Goal: Transaction & Acquisition: Book appointment/travel/reservation

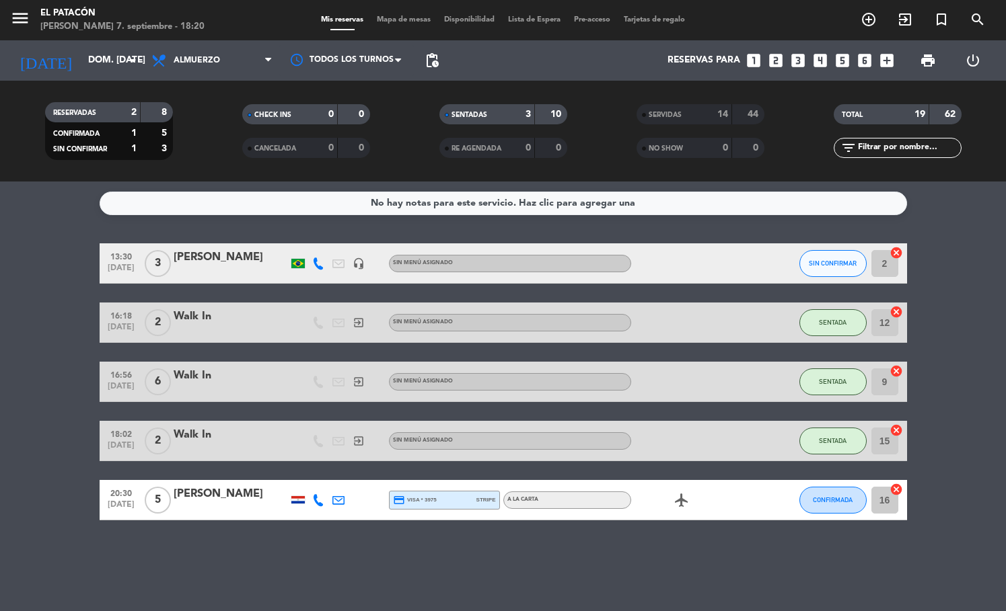
click at [795, 58] on icon "looks_3" at bounding box center [797, 60] width 17 height 17
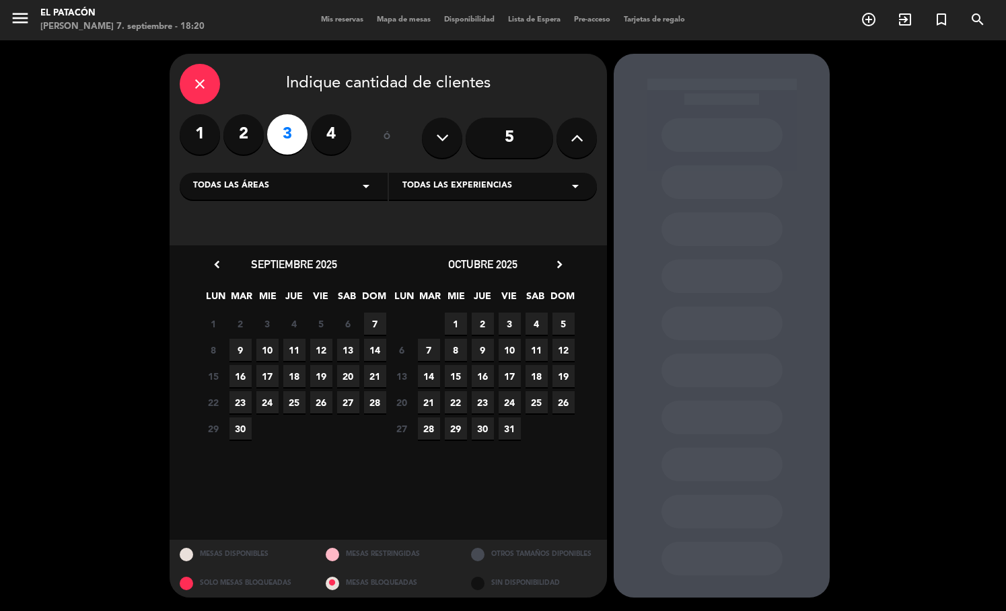
click at [370, 321] on span "7" at bounding box center [375, 324] width 22 height 22
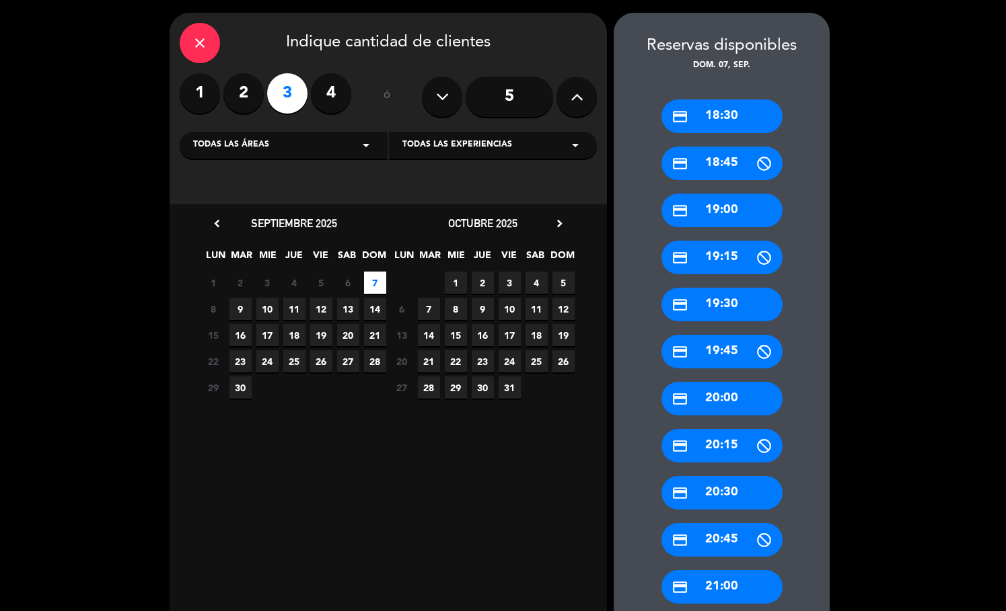
scroll to position [60, 0]
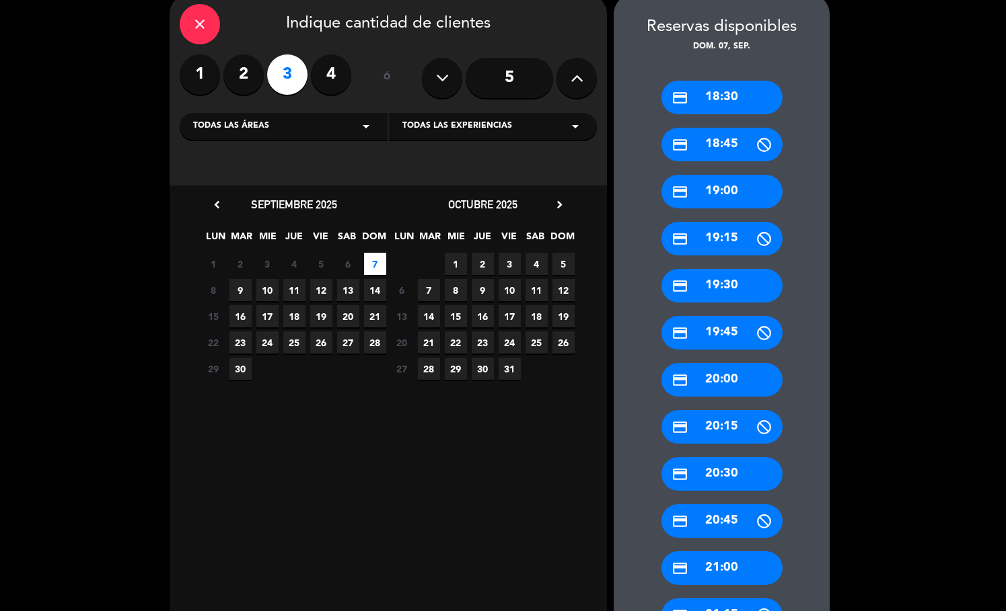
click at [693, 459] on div "credit_card 20:30" at bounding box center [721, 474] width 121 height 34
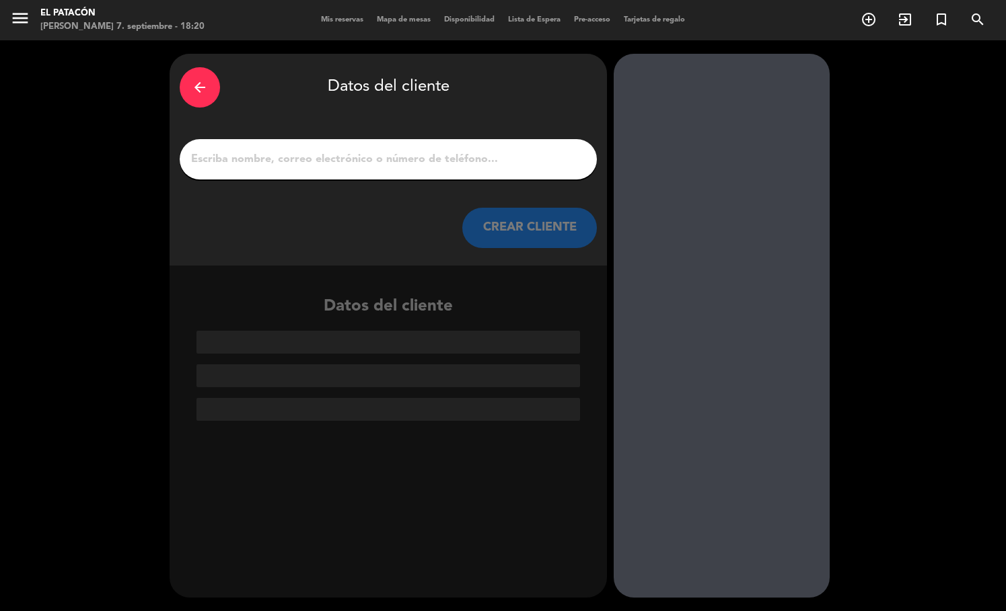
click at [436, 171] on div at bounding box center [388, 159] width 417 height 40
click at [422, 159] on input "1" at bounding box center [388, 159] width 397 height 19
paste input "[PERSON_NAME]"
type input "[PERSON_NAME]"
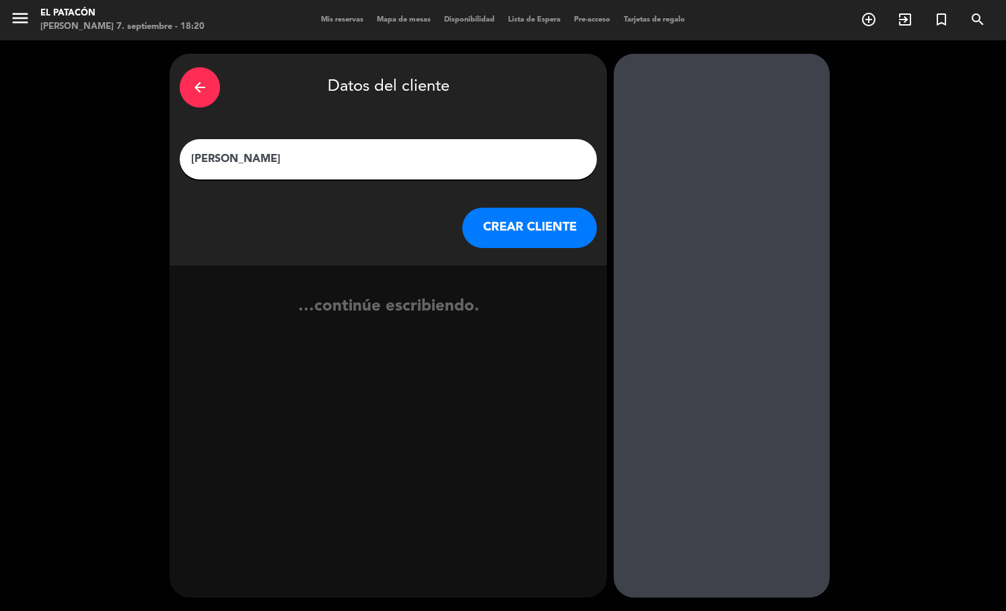
click at [529, 228] on button "CREAR CLIENTE" at bounding box center [529, 228] width 135 height 40
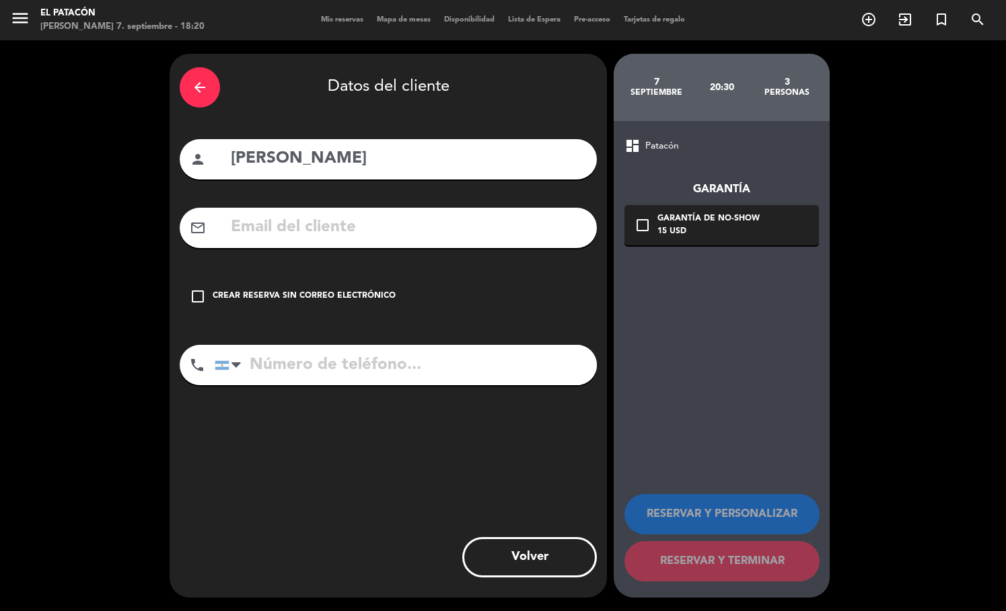
click at [361, 371] on input "tel" at bounding box center [406, 365] width 382 height 40
paste input "[PHONE_NUMBER]"
type input "[PHONE_NUMBER]"
click at [338, 290] on div "Crear reserva sin correo electrónico" at bounding box center [304, 296] width 183 height 13
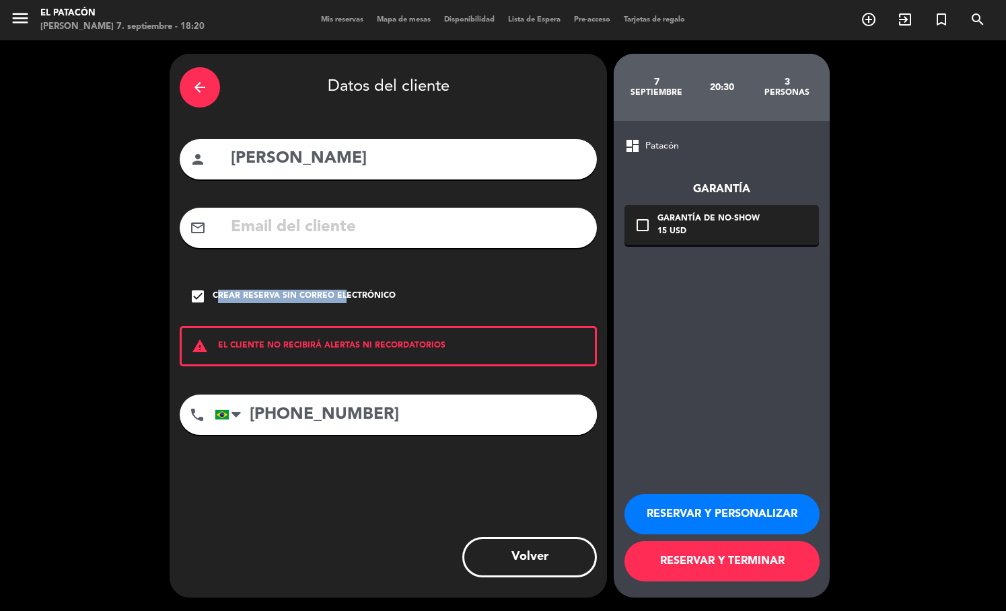
click at [717, 566] on button "RESERVAR Y TERMINAR" at bounding box center [721, 561] width 195 height 40
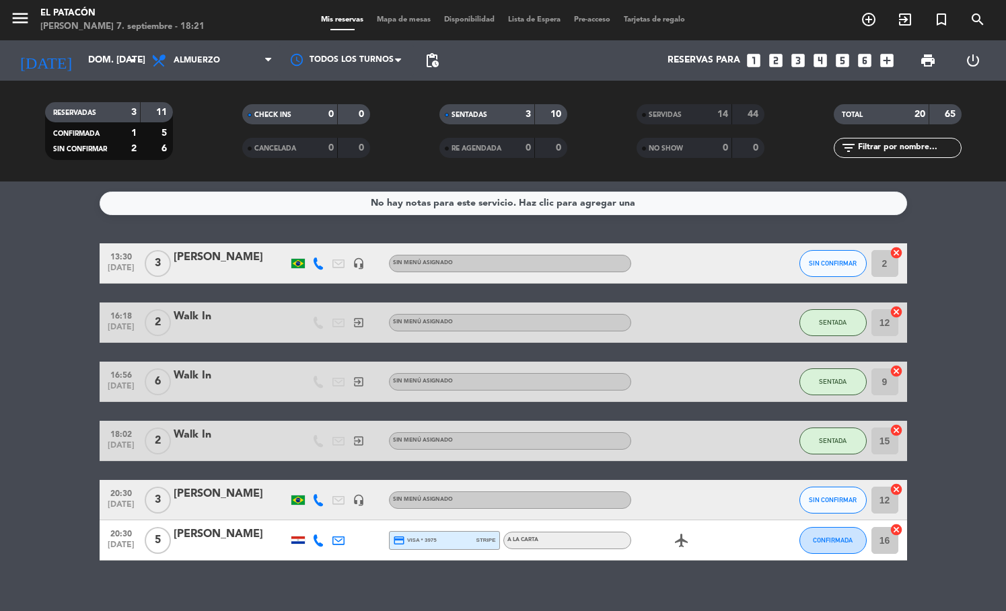
click at [779, 65] on icon "looks_two" at bounding box center [775, 60] width 17 height 17
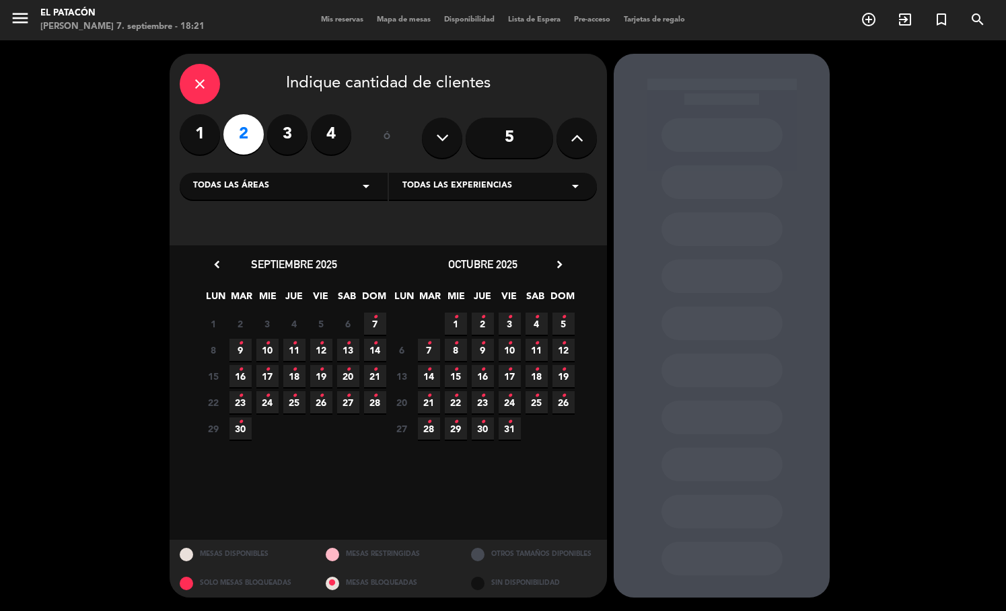
click at [374, 319] on icon "•" at bounding box center [375, 318] width 5 height 22
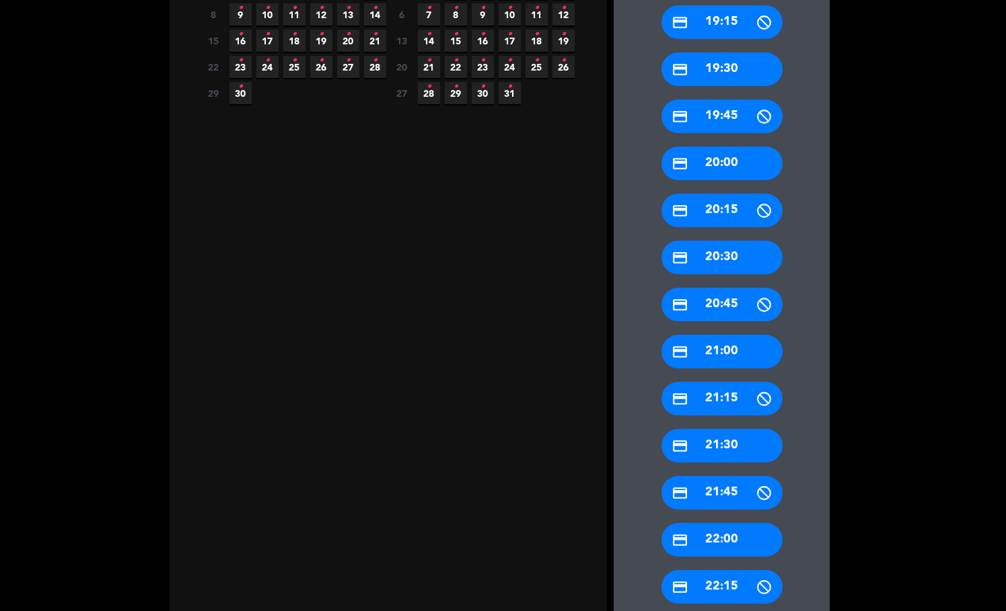
scroll to position [348, 0]
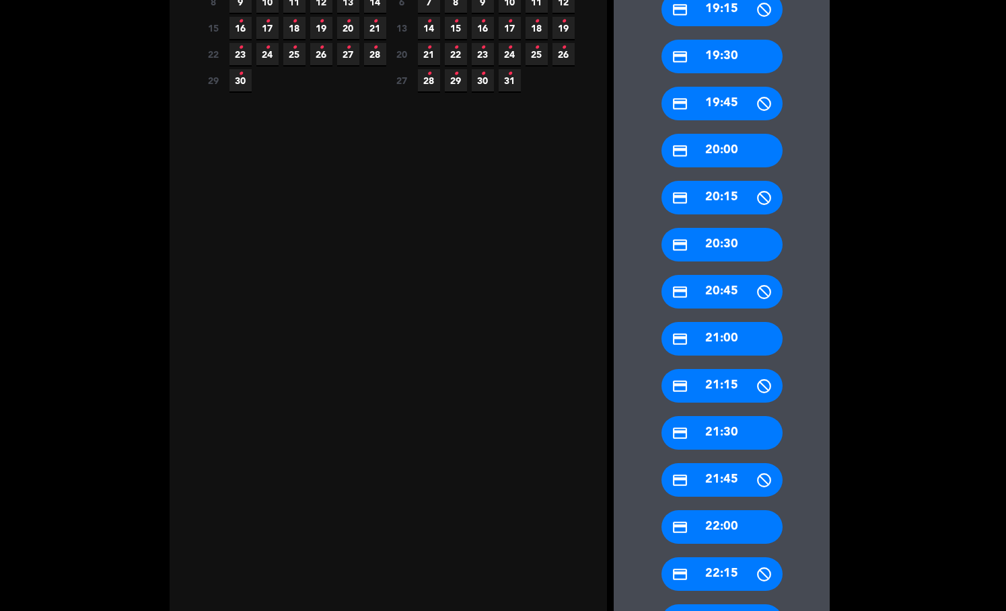
click at [704, 525] on div "credit_card 22:00" at bounding box center [721, 528] width 121 height 34
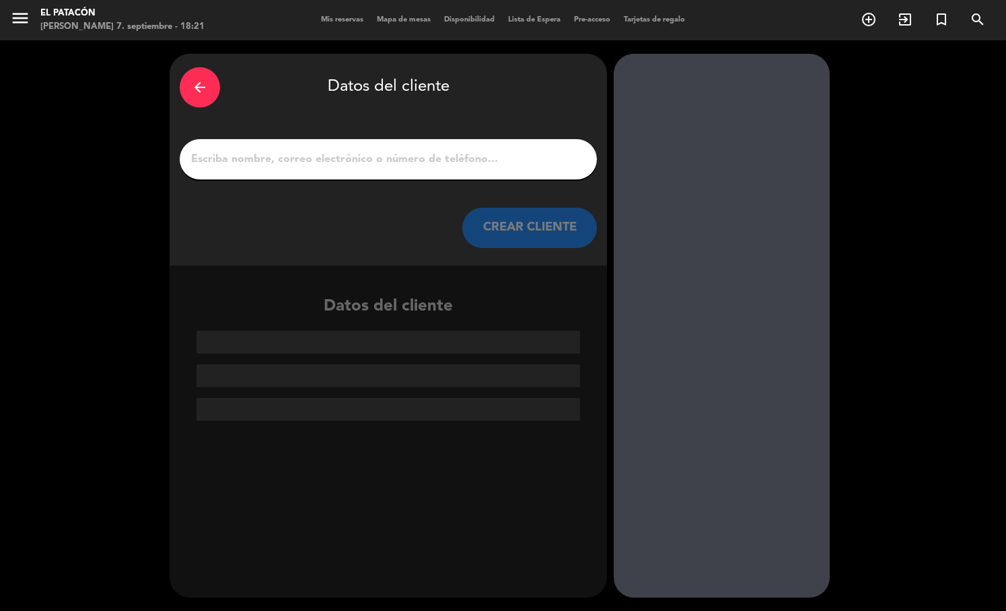
scroll to position [0, 0]
click at [437, 158] on input "1" at bounding box center [388, 159] width 397 height 19
paste input "[PERSON_NAME]"
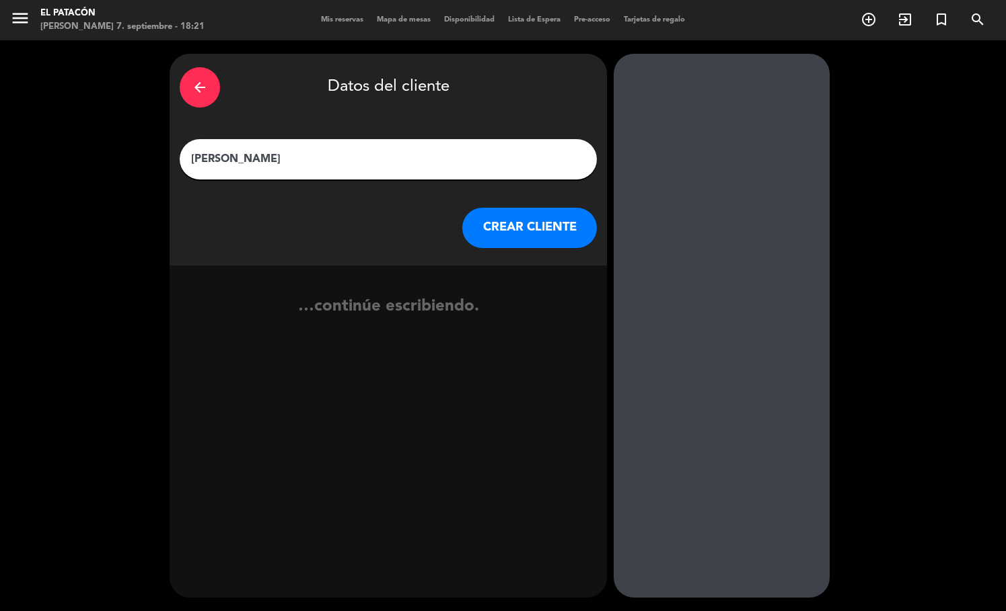
type input "[PERSON_NAME]"
click at [519, 243] on button "CREAR CLIENTE" at bounding box center [529, 228] width 135 height 40
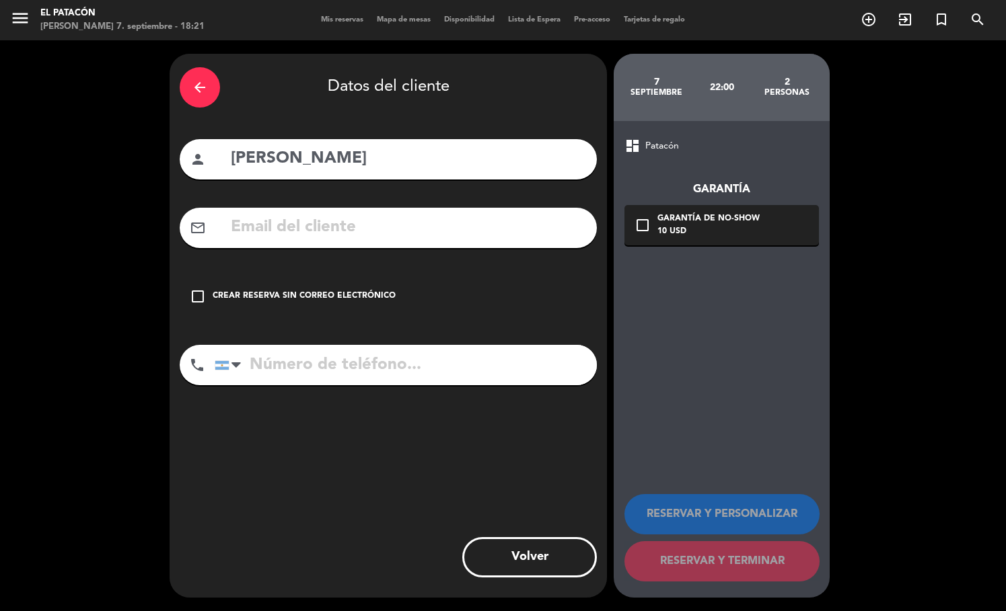
click at [438, 348] on input "tel" at bounding box center [406, 365] width 382 height 40
paste input "[PHONE_NUMBER]"
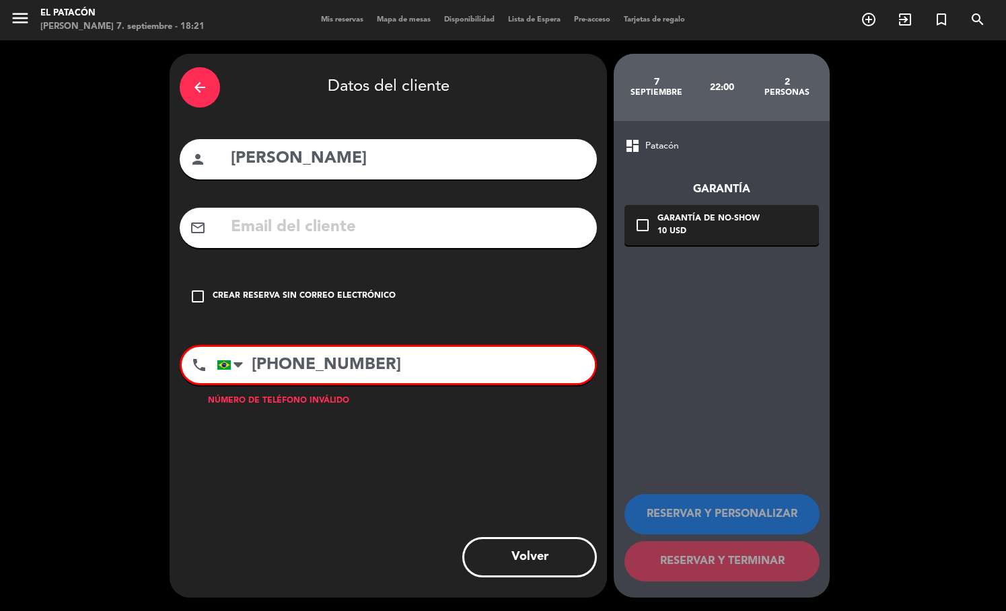
type input "[PHONE_NUMBER]"
click at [342, 297] on div "Crear reserva sin correo electrónico" at bounding box center [304, 296] width 183 height 13
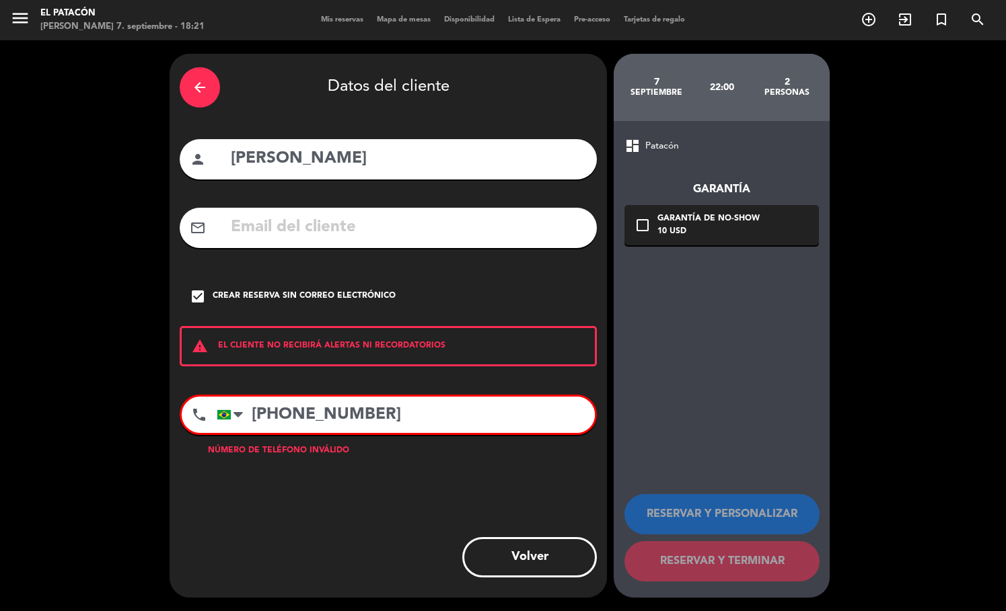
drag, startPoint x: 424, startPoint y: 414, endPoint x: 204, endPoint y: 414, distance: 220.0
click at [204, 414] on div "phone [GEOGRAPHIC_DATA] +1 [GEOGRAPHIC_DATA] +44 [GEOGRAPHIC_DATA] ([GEOGRAPHIC…" at bounding box center [388, 415] width 417 height 40
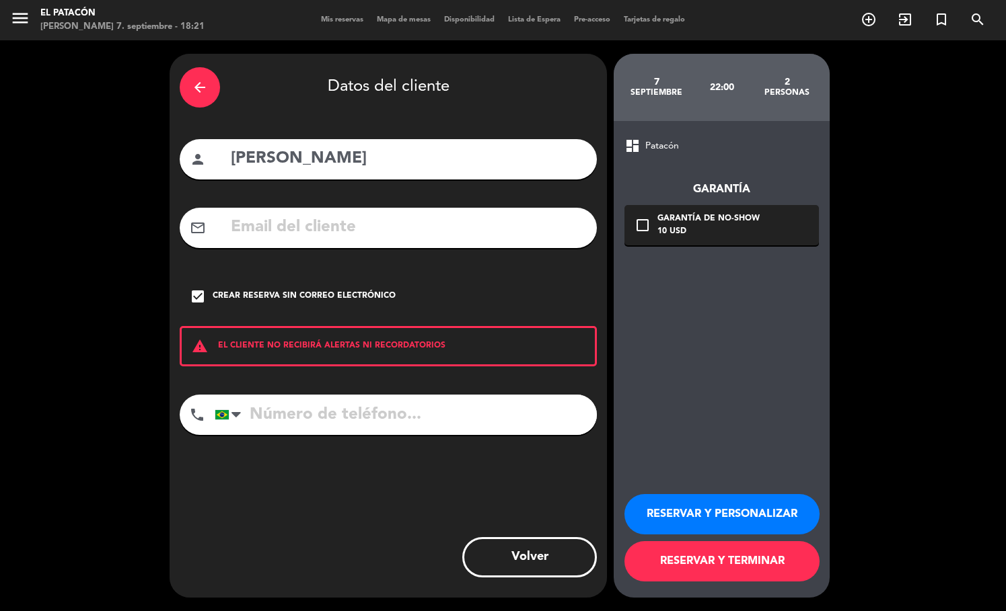
click at [757, 575] on button "RESERVAR Y TERMINAR" at bounding box center [721, 561] width 195 height 40
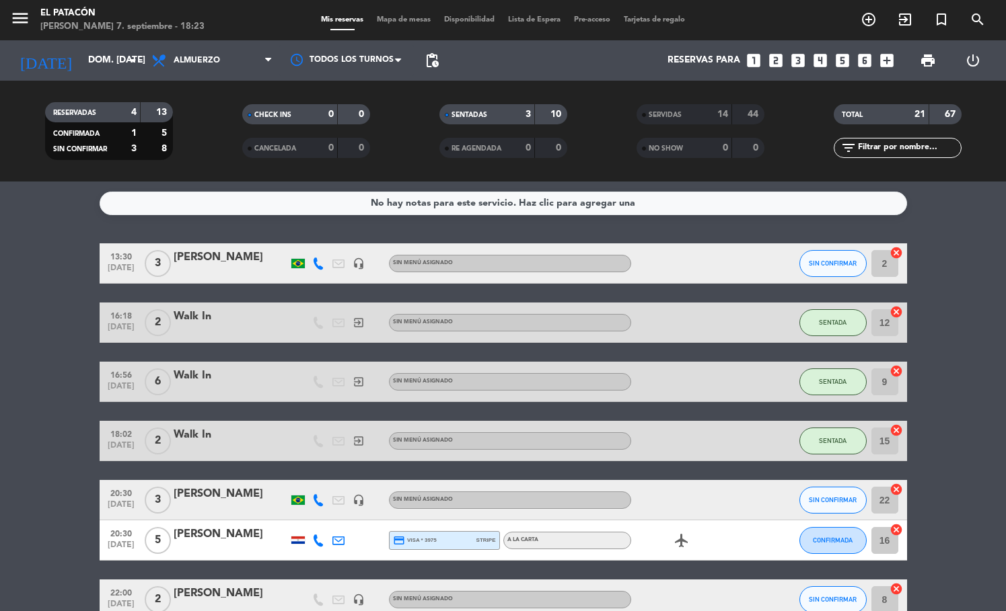
click at [828, 269] on button "SIN CONFIRMAR" at bounding box center [832, 263] width 67 height 27
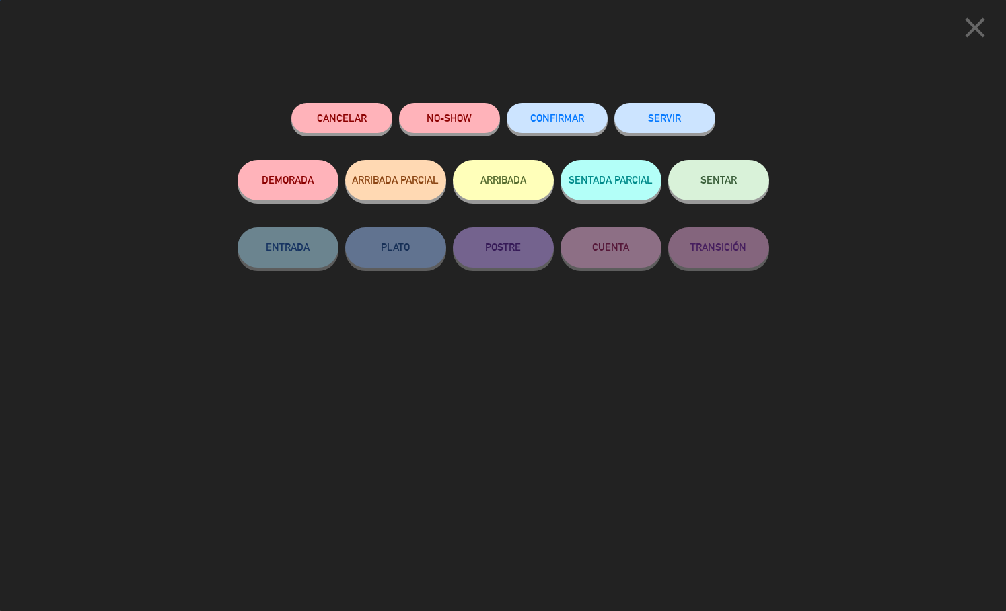
click at [977, 28] on icon "close" at bounding box center [975, 28] width 34 height 34
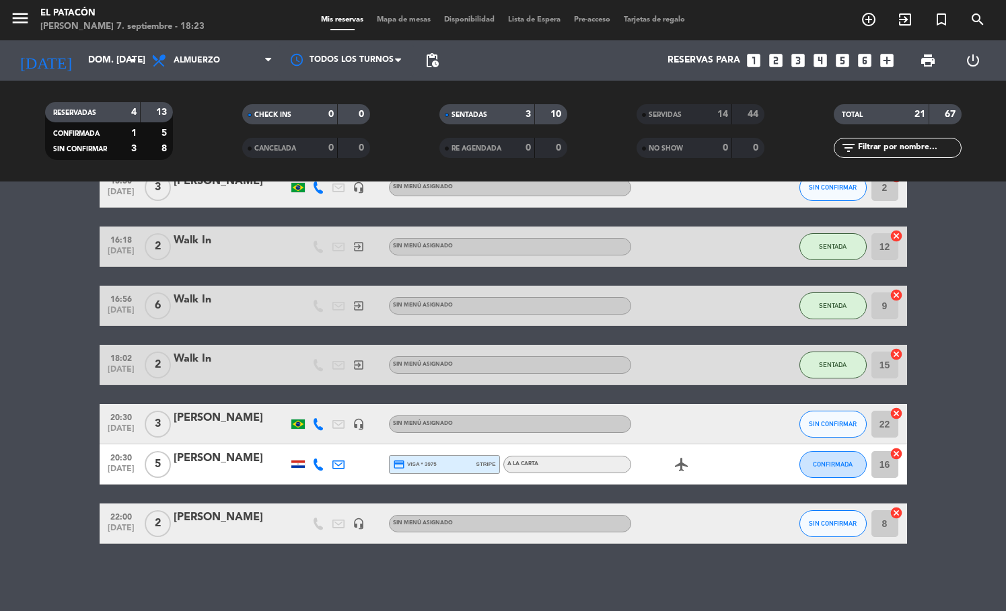
scroll to position [76, 0]
click at [823, 421] on span "SIN CONFIRMAR" at bounding box center [833, 423] width 48 height 7
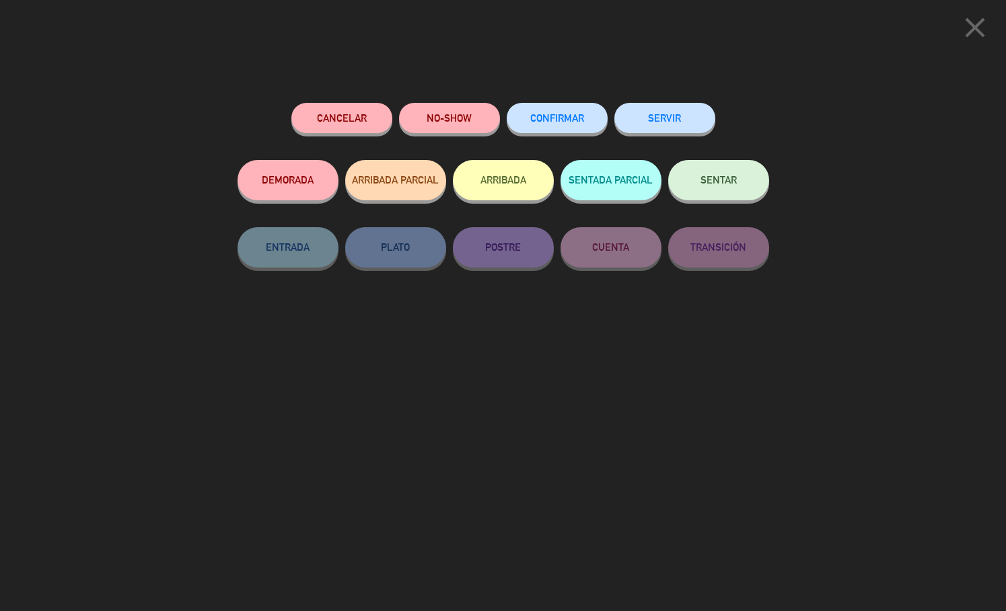
click at [556, 108] on button "CONFIRMAR" at bounding box center [556, 118] width 101 height 30
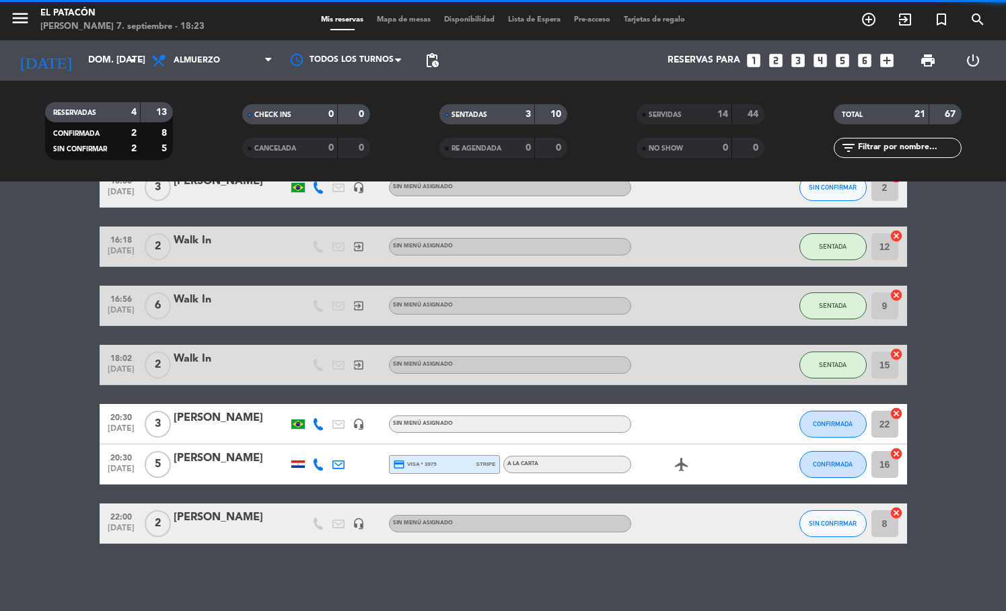
click at [844, 528] on button "SIN CONFIRMAR" at bounding box center [832, 524] width 67 height 27
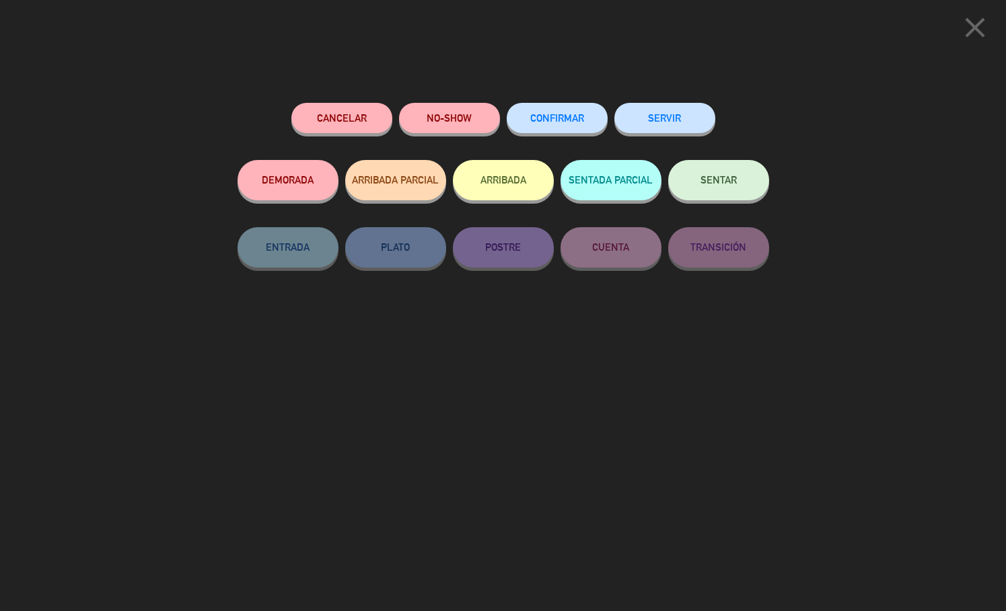
click at [532, 109] on button "CONFIRMAR" at bounding box center [556, 118] width 101 height 30
